Goal: Check status: Check status

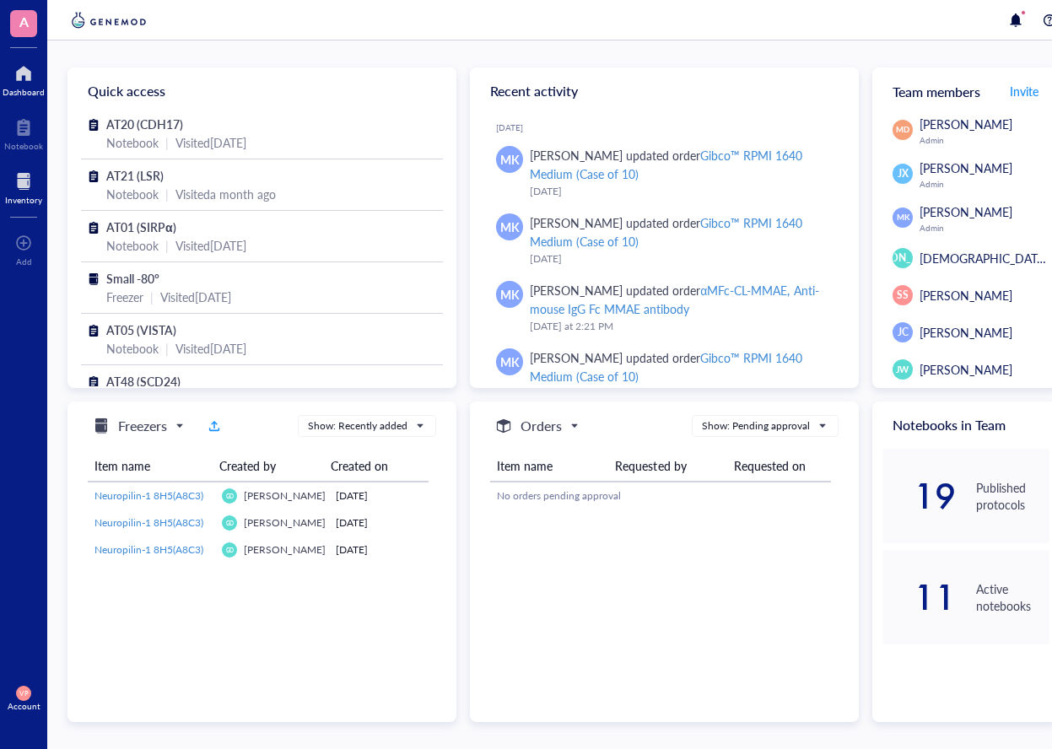
click at [14, 191] on div at bounding box center [23, 181] width 37 height 27
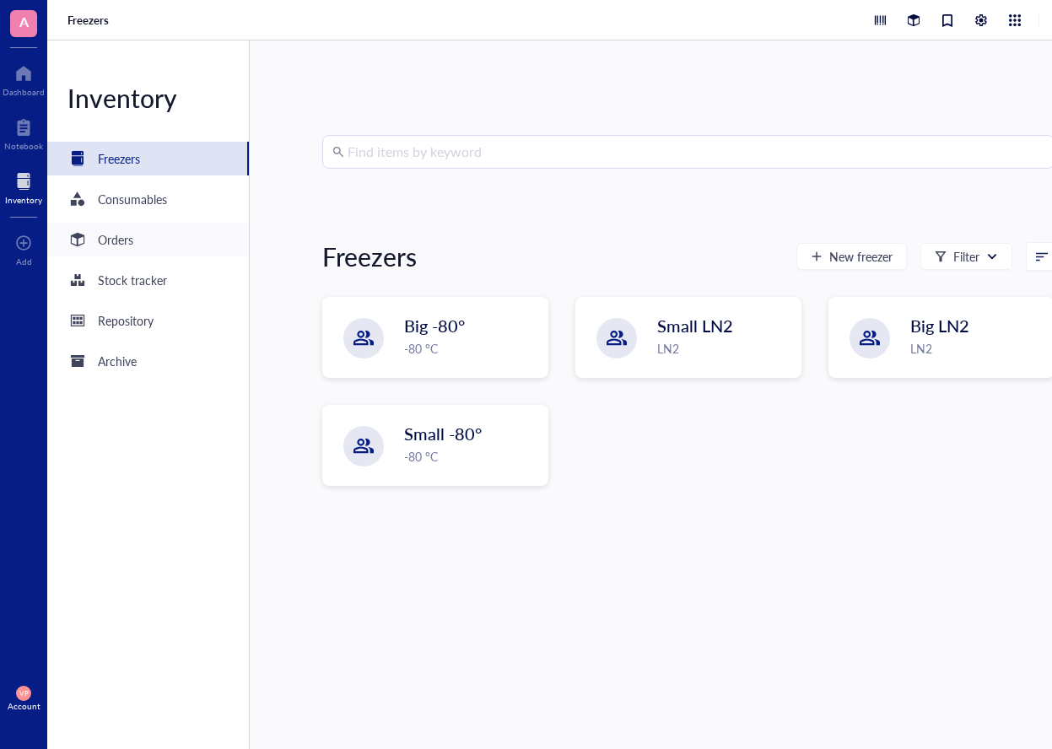
click at [131, 250] on div "Orders" at bounding box center [148, 240] width 202 height 34
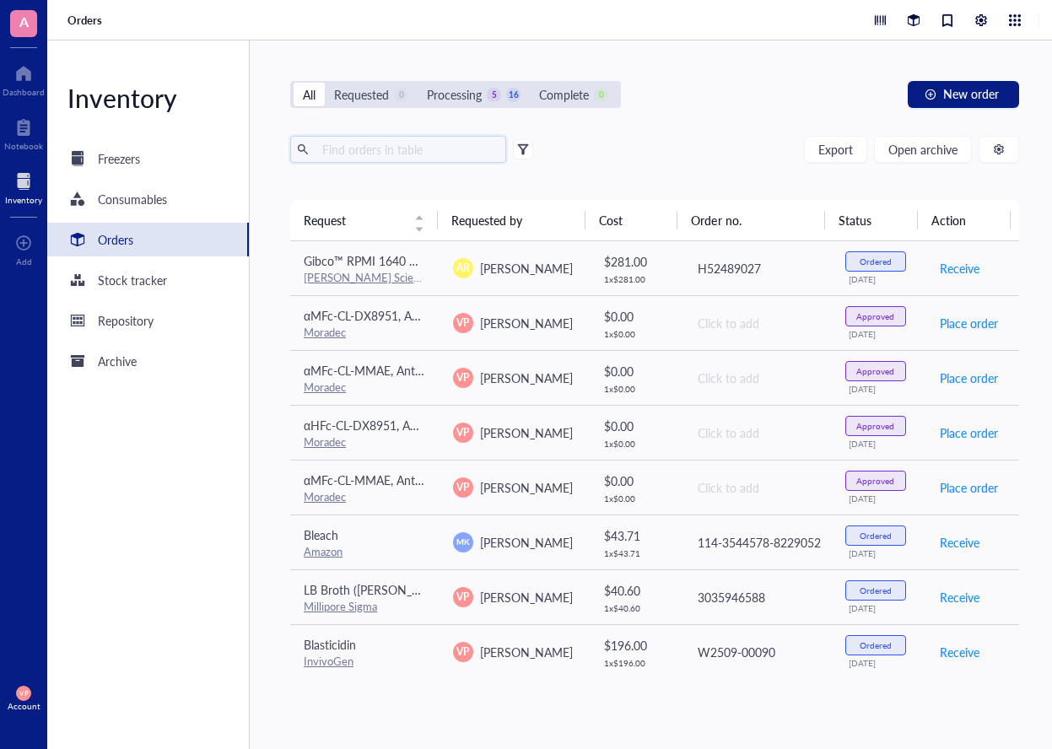
click at [378, 148] on input "text" at bounding box center [407, 149] width 184 height 25
type input "LAMP"
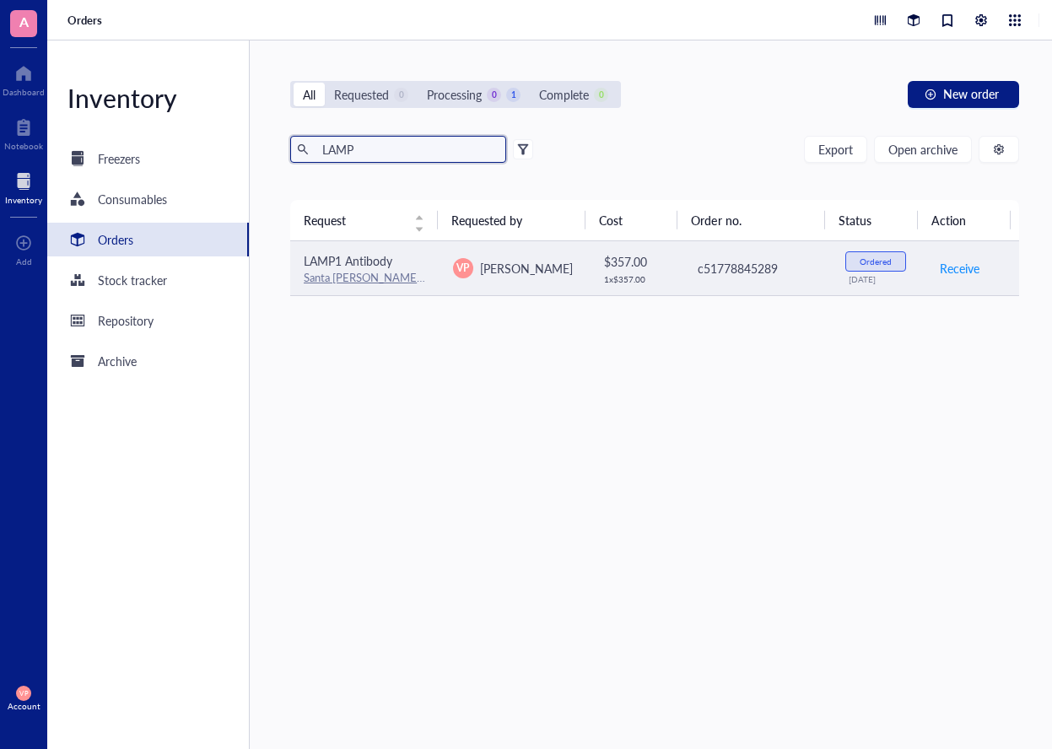
click at [359, 261] on span "LAMP1 Antibody" at bounding box center [348, 260] width 89 height 17
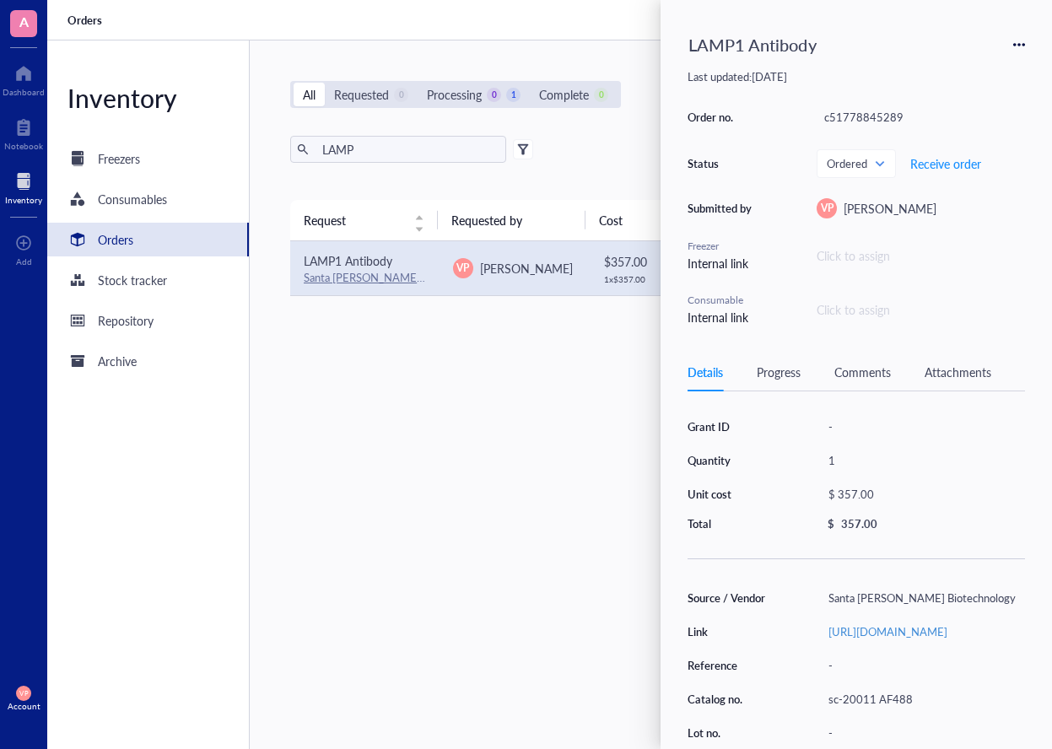
click at [401, 367] on div "Request Requested by Cost Order no. Status Action LAMP1 Antibody Santa [PERSON_…" at bounding box center [654, 434] width 729 height 469
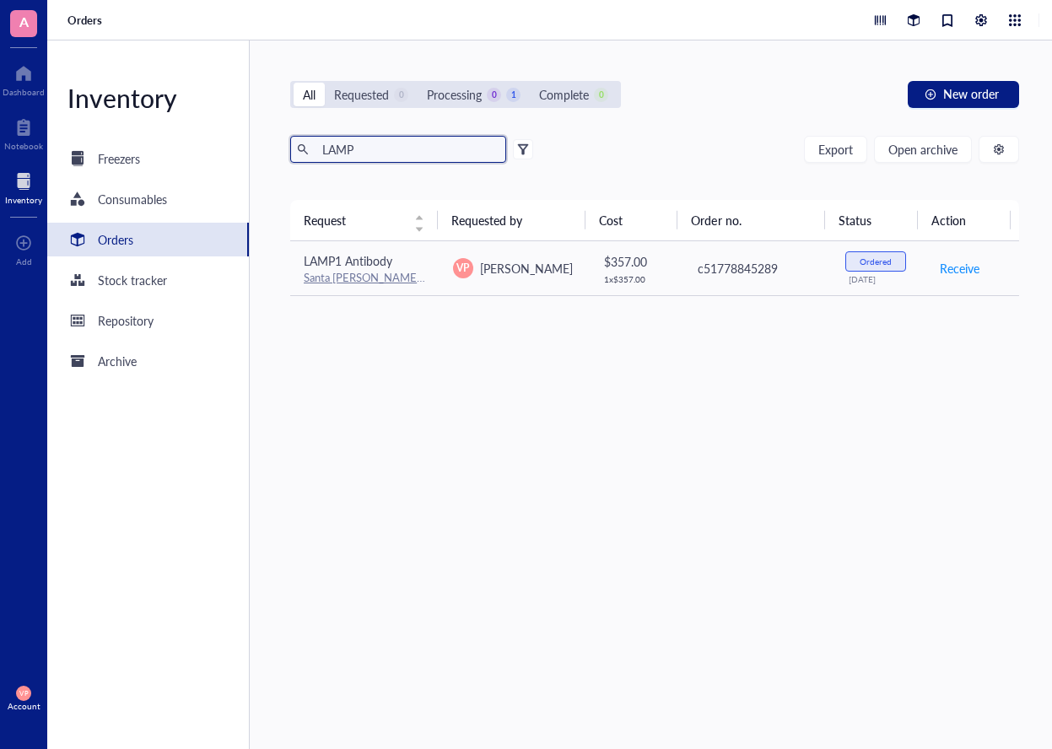
drag, startPoint x: 382, startPoint y: 149, endPoint x: 310, endPoint y: 144, distance: 71.9
click at [310, 144] on span "LAMP" at bounding box center [398, 149] width 216 height 27
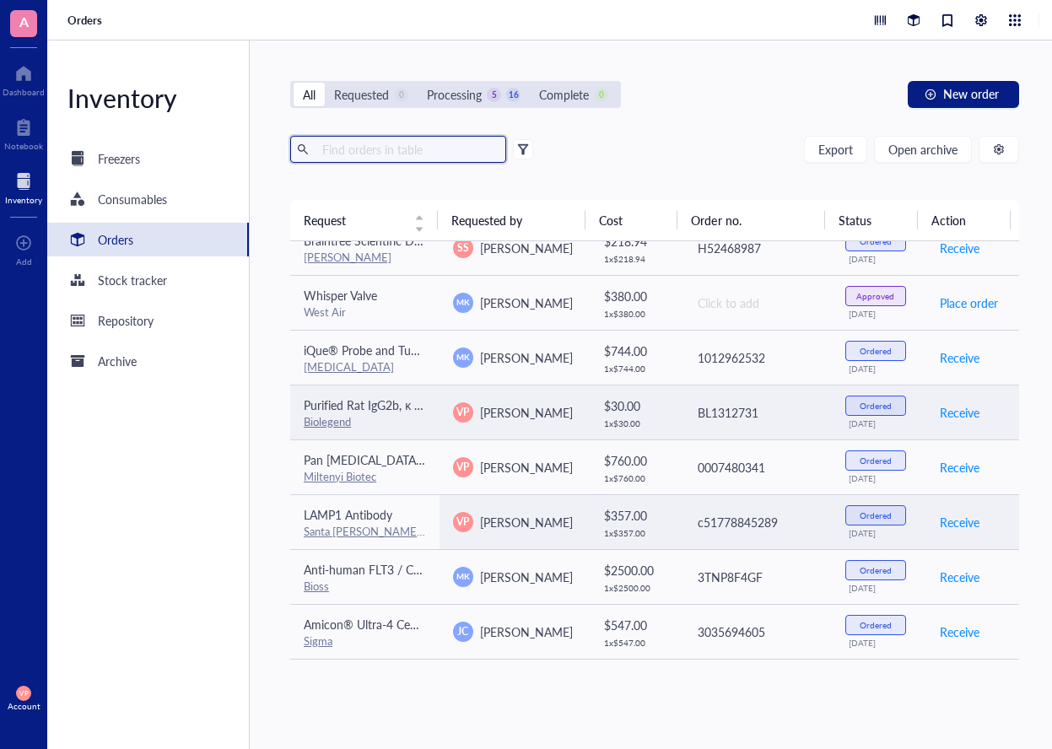
scroll to position [638, 0]
